Goal: Information Seeking & Learning: Check status

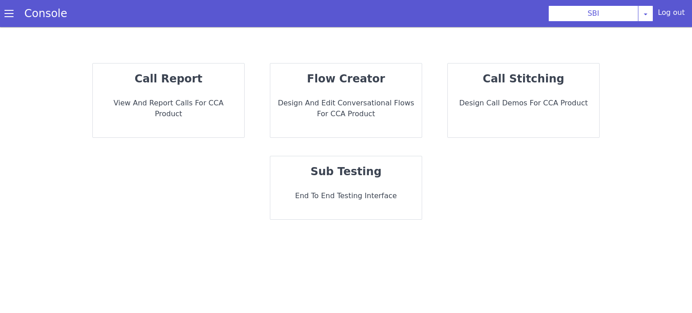
click at [202, 77] on p "call report" at bounding box center [168, 79] width 137 height 16
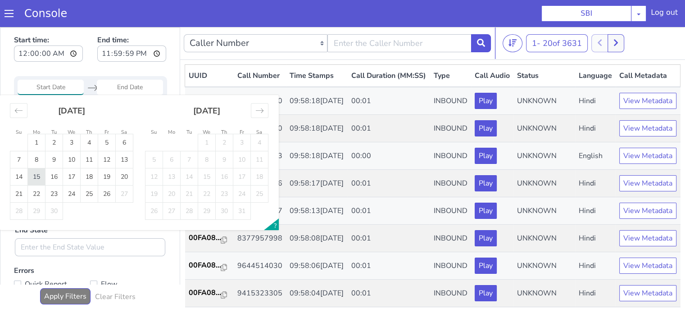
click at [584, 0] on td "15" at bounding box center [583, 2] width 18 height 17
type input "15 Sep 2025"
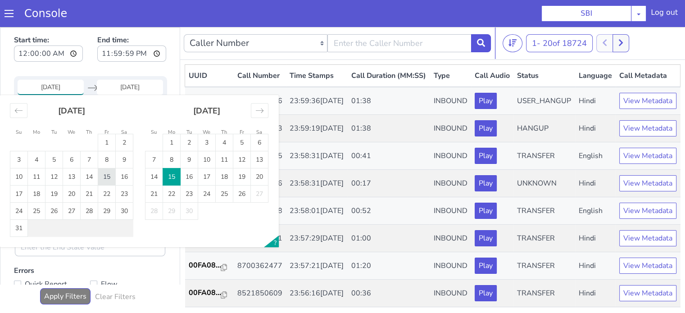
type input "15 Aug 2025"
click at [692, 36] on td "15" at bounding box center [694, 33] width 18 height 17
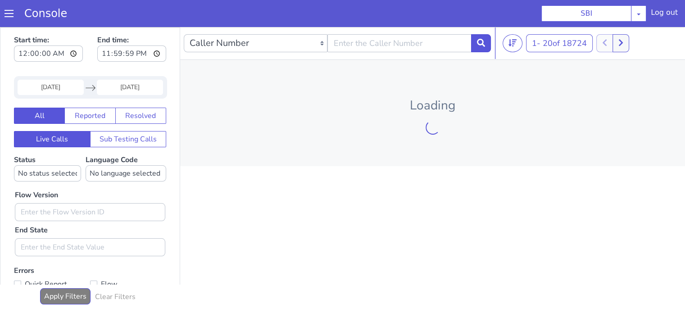
type input "15 Aug 2025"
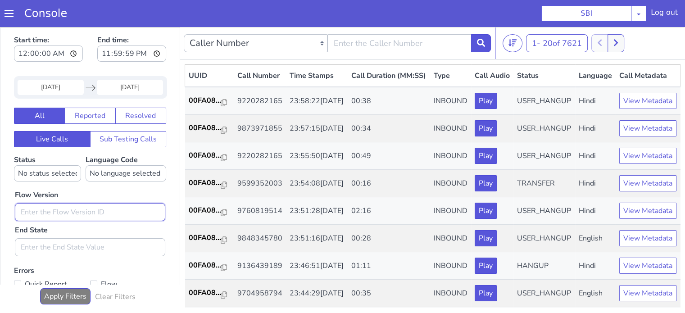
type input "0.1.2"
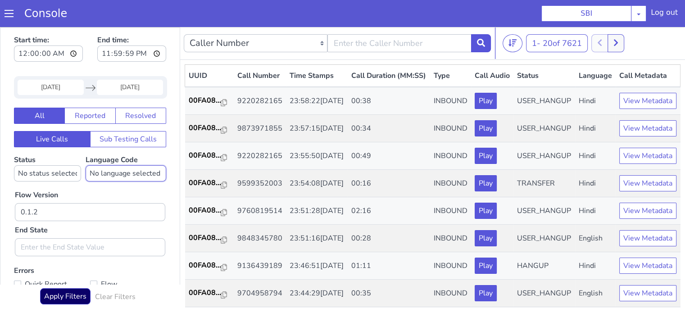
select select "hi"
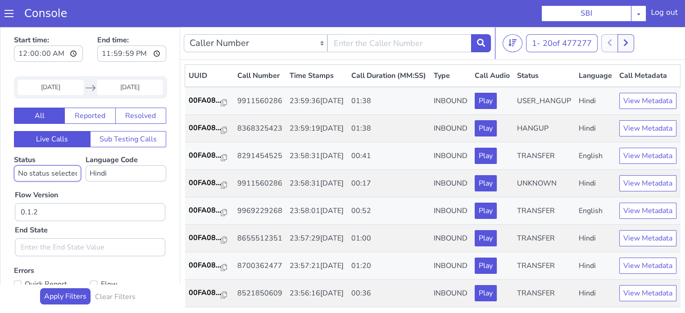
select select "TRANSFER"
